Goal: Find specific page/section: Find specific page/section

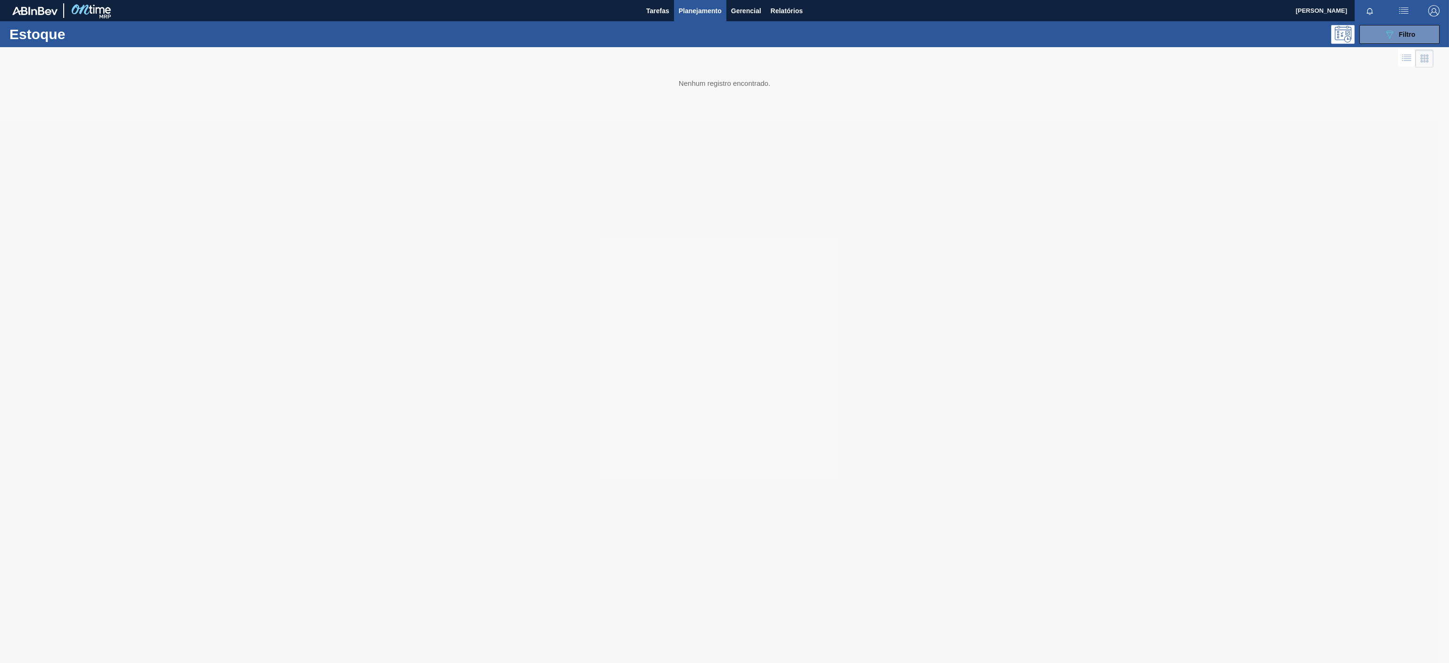
click at [1417, 27] on button "089F7B8B-B2A5-4AFE-B5C0-19BA573D28AC Filtro" at bounding box center [1399, 34] width 80 height 19
click at [1392, 39] on icon "089F7B8B-B2A5-4AFE-B5C0-19BA573D28AC" at bounding box center [1389, 34] width 11 height 11
click at [1378, 33] on button "089F7B8B-B2A5-4AFE-B5C0-19BA573D28AC Filtro" at bounding box center [1399, 34] width 80 height 19
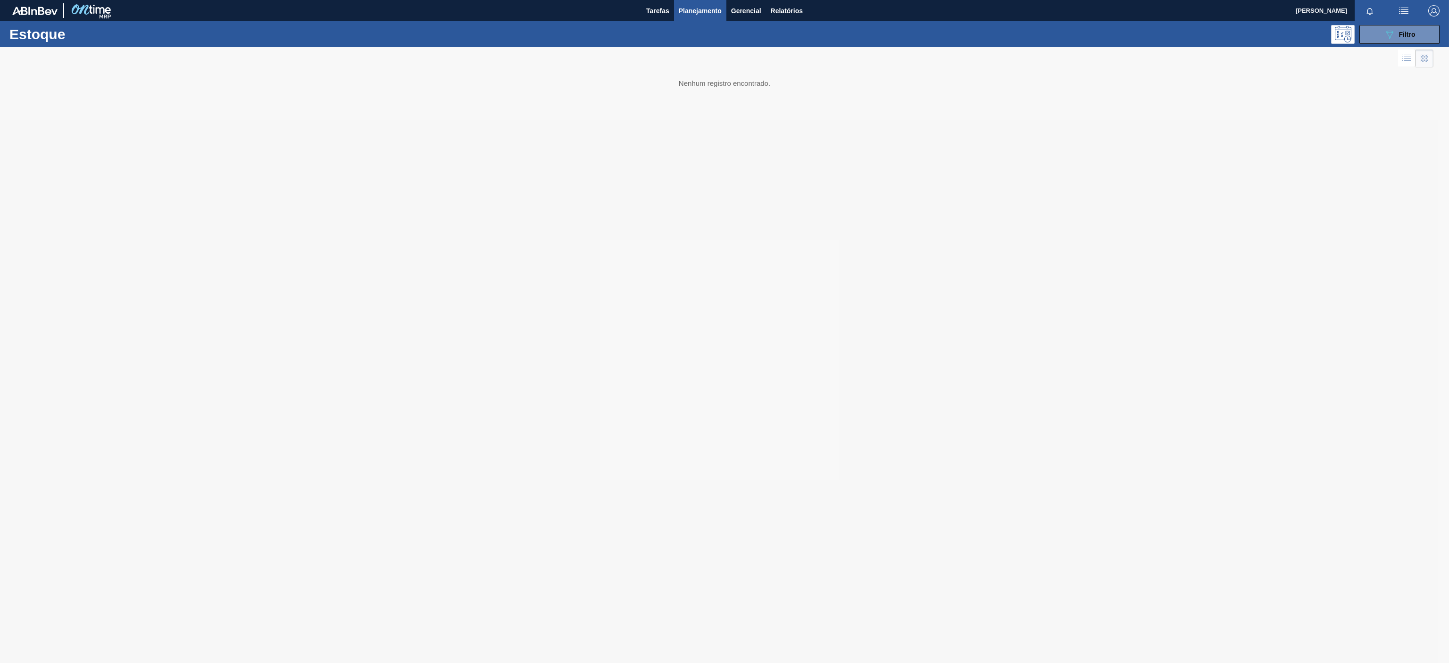
click at [1378, 33] on button "089F7B8B-B2A5-4AFE-B5C0-19BA573D28AC Filtro" at bounding box center [1399, 34] width 80 height 19
click at [1372, 51] on div at bounding box center [724, 355] width 1449 height 616
click at [1390, 34] on icon "089F7B8B-B2A5-4AFE-B5C0-19BA573D28AC" at bounding box center [1389, 34] width 11 height 11
click at [1374, 39] on button "089F7B8B-B2A5-4AFE-B5C0-19BA573D28AC Filtro" at bounding box center [1399, 34] width 80 height 19
click at [1397, 25] on button "089F7B8B-B2A5-4AFE-B5C0-19BA573D28AC Filtro" at bounding box center [1399, 34] width 80 height 19
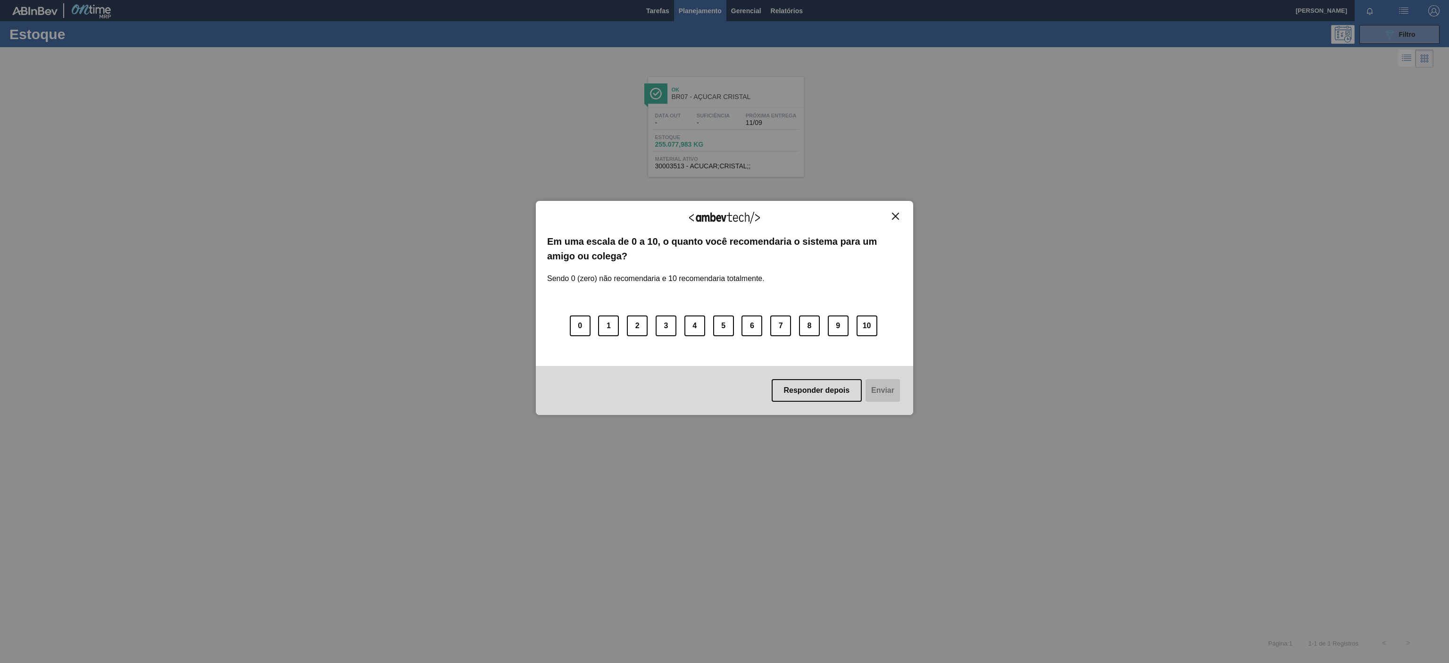
click at [893, 210] on div "Agradecemos seu feedback! Em uma escala de 0 a 10, o quanto você recomendaria o…" at bounding box center [724, 308] width 377 height 214
click at [901, 224] on div "Agradecemos seu feedback!" at bounding box center [724, 223] width 355 height 22
click at [894, 215] on img "Close" at bounding box center [895, 216] width 7 height 7
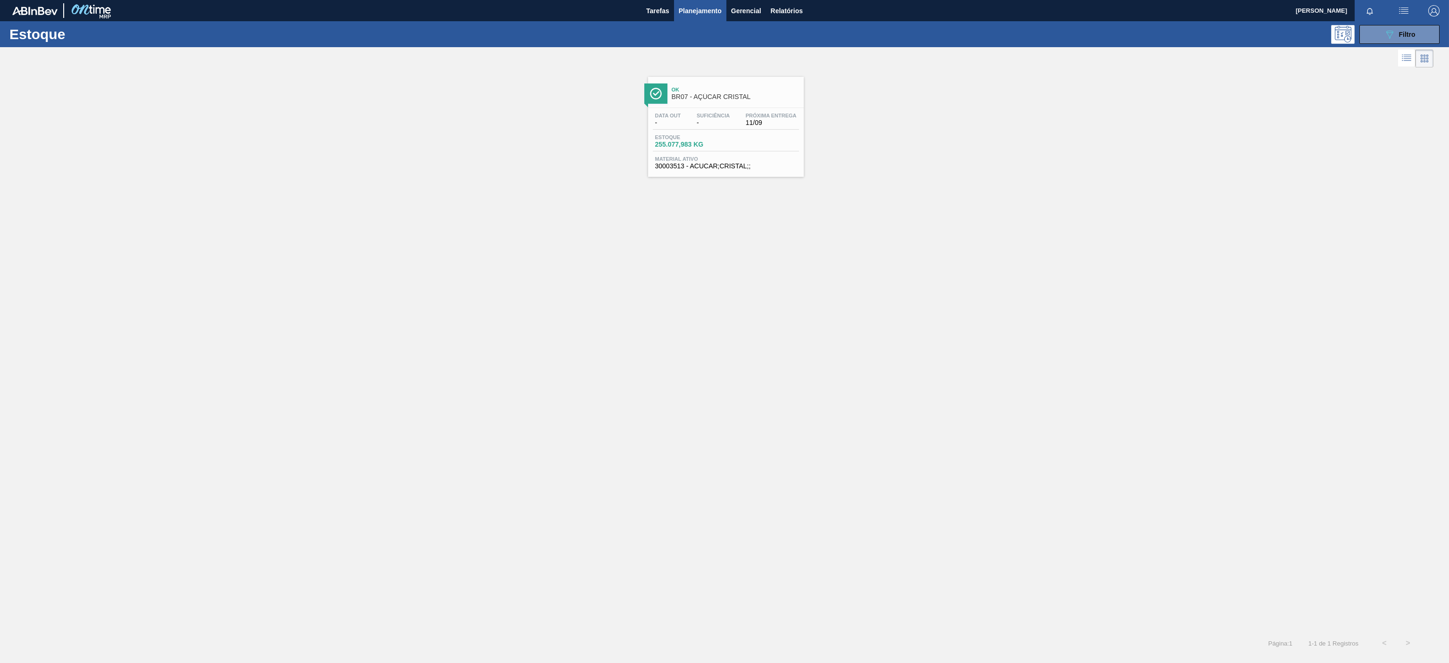
click at [1371, 45] on div "Estoque 089F7B8B-B2A5-4AFE-B5C0-19BA573D28AC Filtro" at bounding box center [724, 34] width 1449 height 26
click at [1374, 31] on button "089F7B8B-B2A5-4AFE-B5C0-19BA573D28AC Filtro" at bounding box center [1399, 34] width 80 height 19
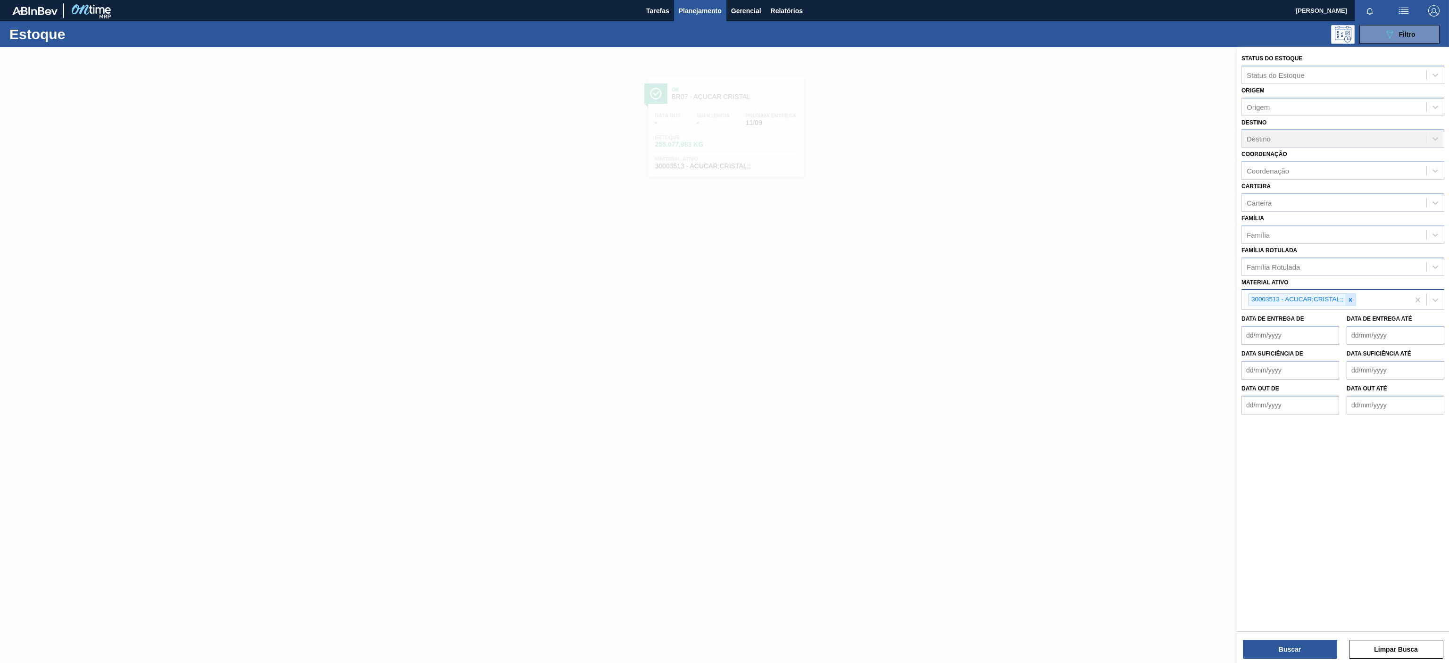
click at [1345, 299] on div at bounding box center [1350, 300] width 10 height 12
paste ativo "30012506"
type ativo "30012506"
click at [1324, 322] on div "30012506 - FILME C. 510X65 AP 350ML MP C18 429" at bounding box center [1342, 321] width 203 height 17
click at [1303, 647] on button "Buscar" at bounding box center [1290, 649] width 94 height 19
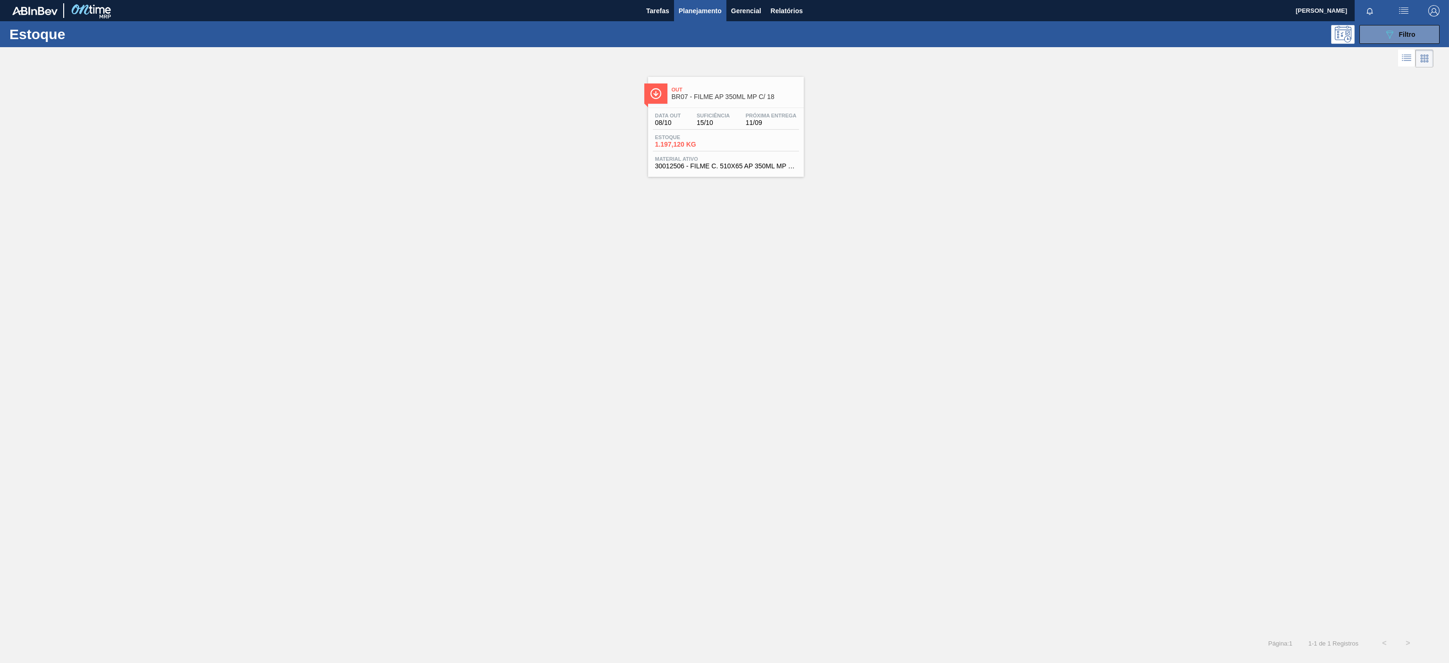
click at [686, 99] on span "BR07 - FILME AP 350ML MP C/ 18" at bounding box center [735, 96] width 127 height 7
